Goal: Transaction & Acquisition: Book appointment/travel/reservation

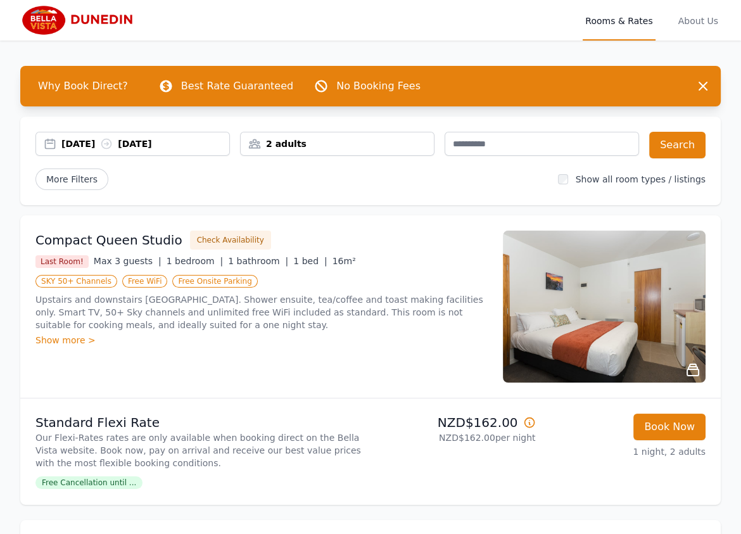
click at [527, 418] on icon at bounding box center [529, 422] width 13 height 13
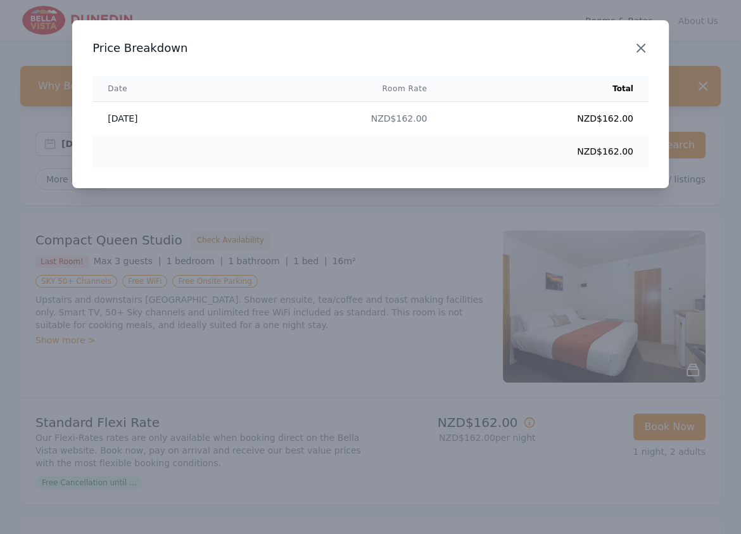
click at [647, 47] on icon "button" at bounding box center [641, 48] width 15 height 15
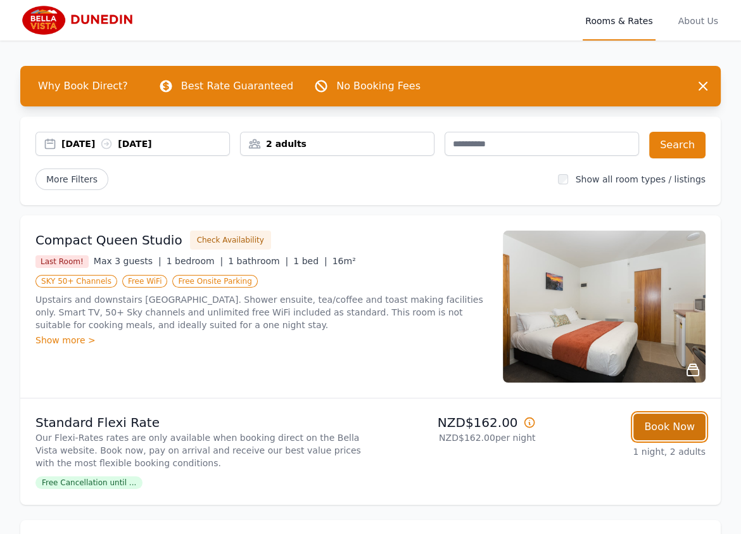
click at [670, 416] on button "Book Now" at bounding box center [670, 427] width 72 height 27
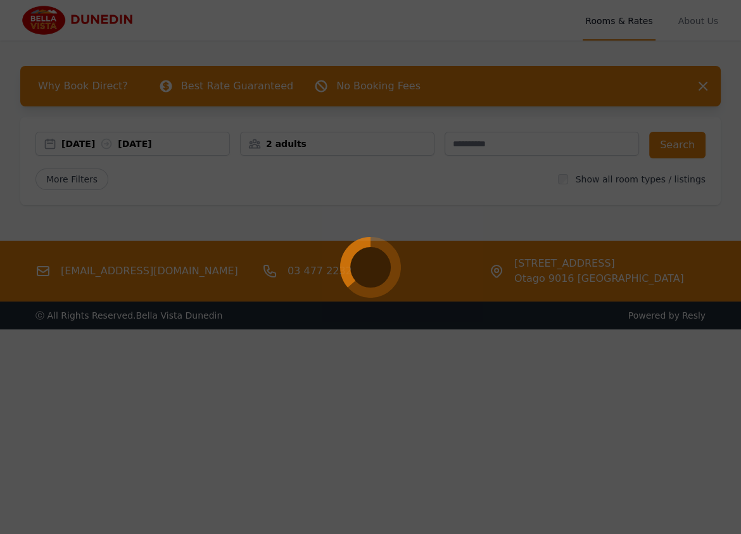
select select "**"
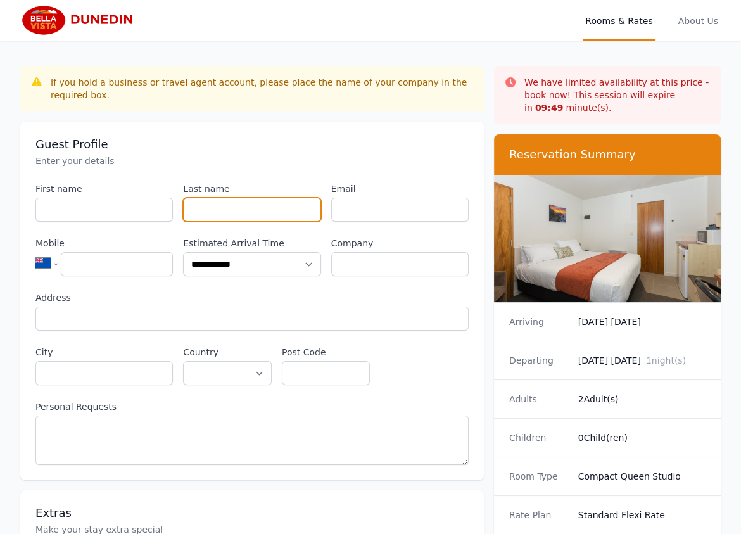
click at [244, 198] on input "Last name" at bounding box center [251, 210] width 137 height 24
click at [268, 207] on input "Last name" at bounding box center [251, 210] width 137 height 24
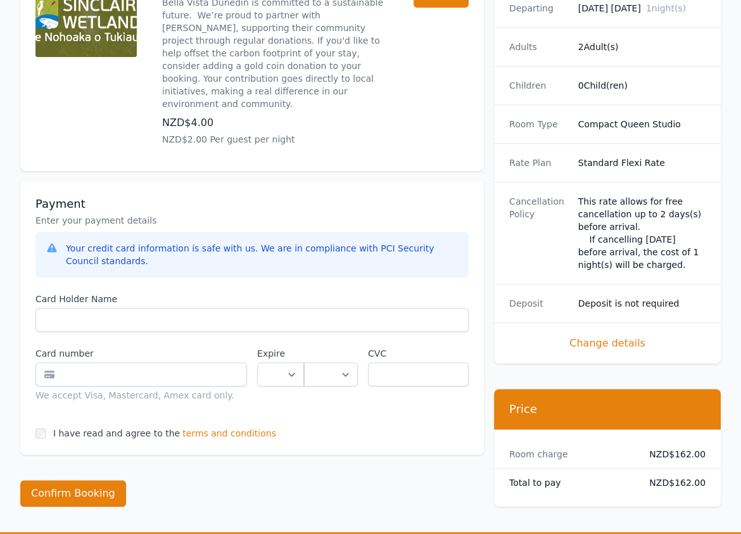
scroll to position [883, 0]
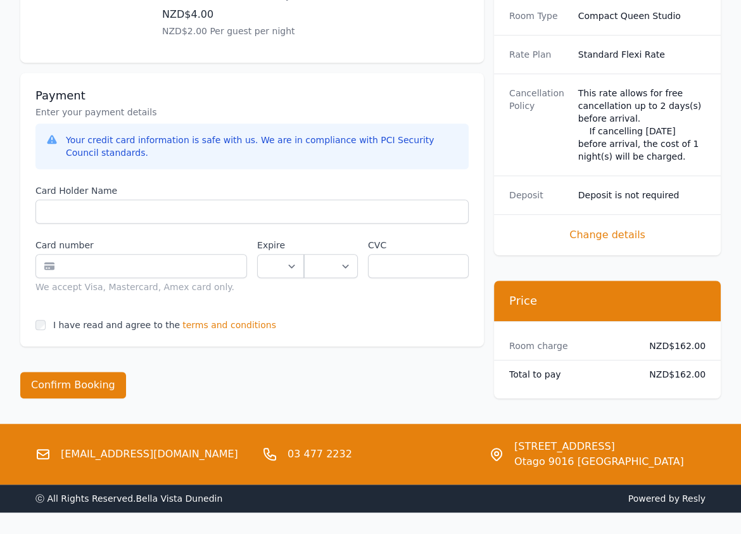
click at [250, 319] on div "I have read and agree to the terms and conditions" at bounding box center [251, 325] width 433 height 13
click at [240, 319] on span "terms and conditions" at bounding box center [229, 325] width 94 height 13
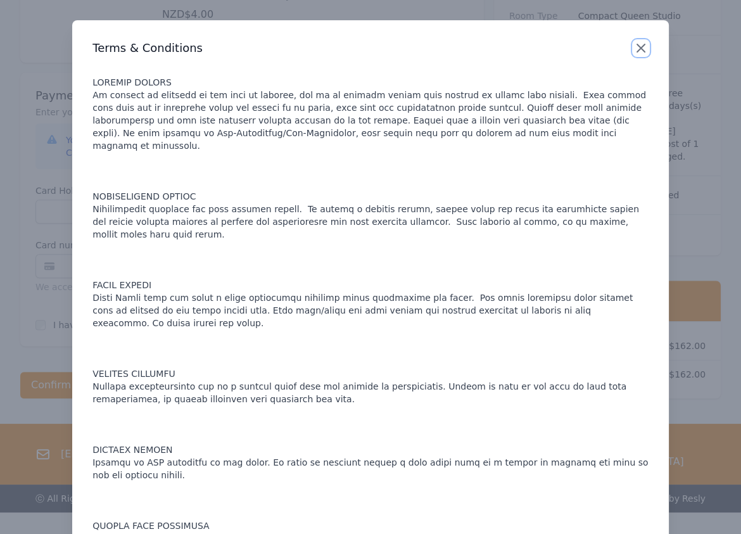
click at [635, 48] on icon "button" at bounding box center [641, 48] width 15 height 15
